Goal: Task Accomplishment & Management: Manage account settings

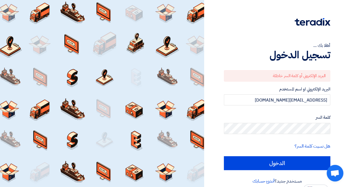
click at [271, 162] on input "الدخول" at bounding box center [277, 164] width 106 height 14
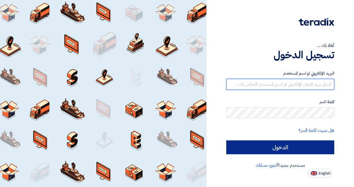
type input "[EMAIL_ADDRESS][DOMAIN_NAME]"
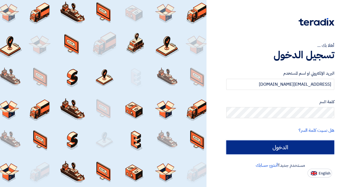
click at [279, 151] on input "الدخول" at bounding box center [280, 148] width 108 height 14
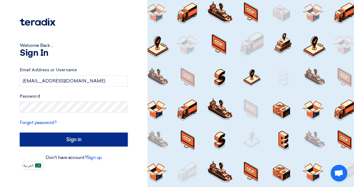
type input "Sign in"
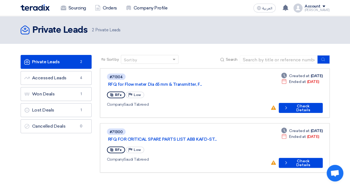
click at [42, 6] on img at bounding box center [35, 7] width 29 height 6
click at [34, 9] on img at bounding box center [35, 7] width 29 height 6
click at [315, 7] on div "Account" at bounding box center [312, 6] width 16 height 5
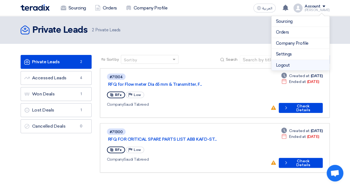
click at [291, 65] on li "Logout" at bounding box center [300, 65] width 58 height 11
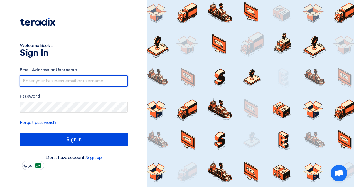
type input "[EMAIL_ADDRESS][DOMAIN_NAME]"
